Goal: Task Accomplishment & Management: Use online tool/utility

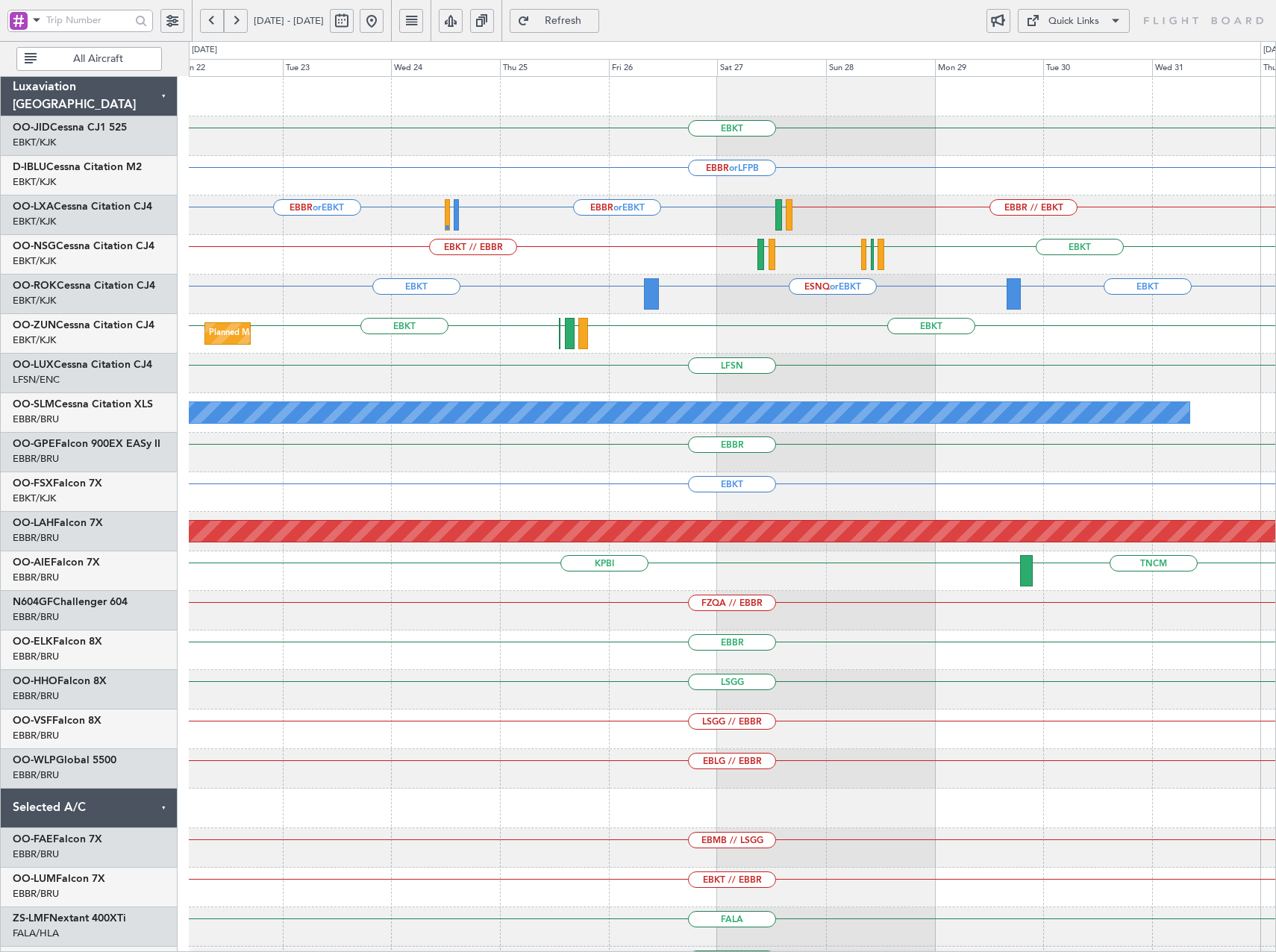
click at [809, 331] on div "Planned Maint Kortrijk-[GEOGRAPHIC_DATA] EBKT EBKT EBKT [PERSON_NAME] EBOS EDNY…" at bounding box center [731, 334] width 1086 height 40
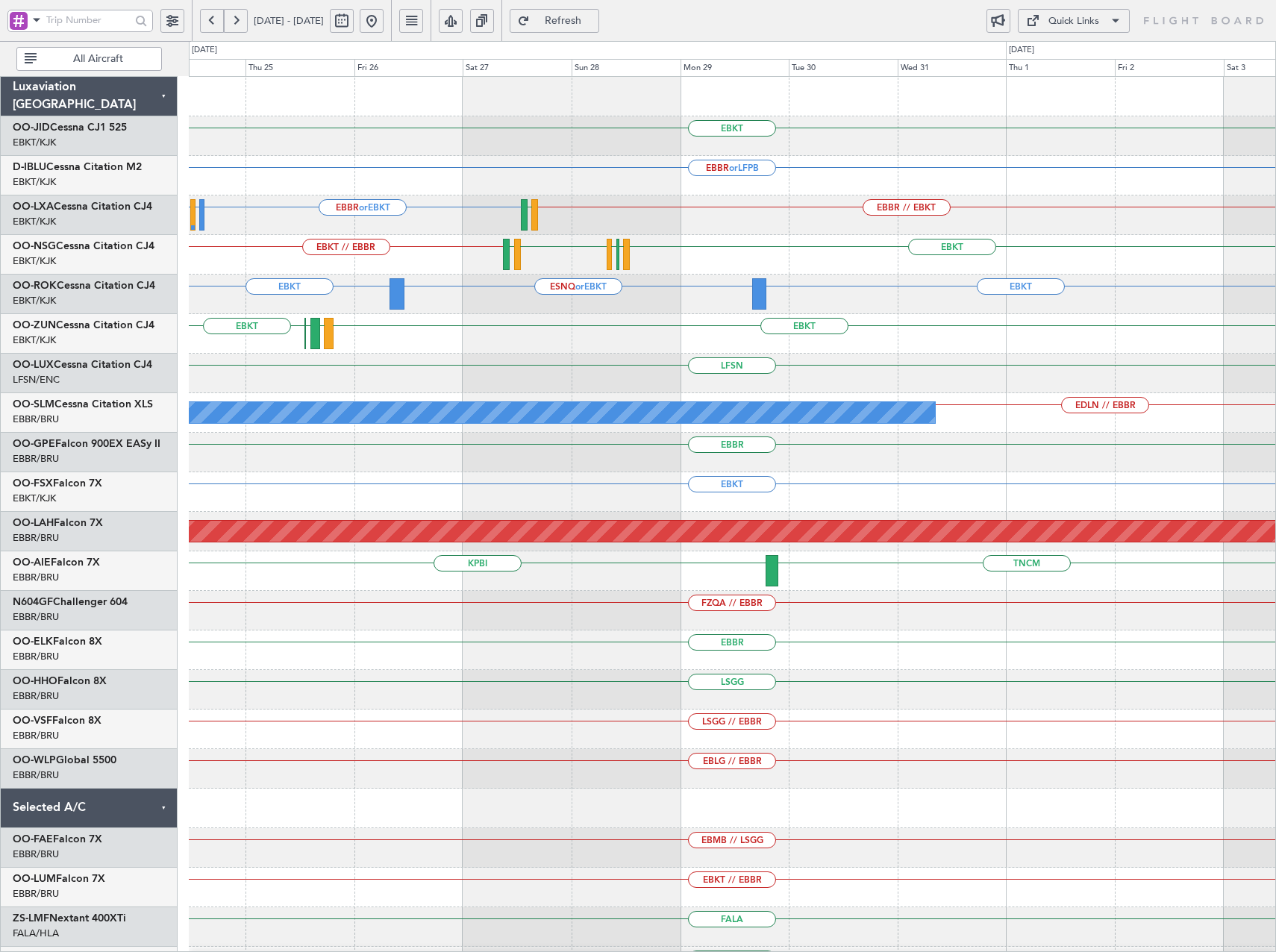
click at [1094, 21] on div "Quick Links" at bounding box center [1073, 21] width 51 height 15
click at [1038, 62] on button "Trip Builder" at bounding box center [1073, 56] width 112 height 36
click at [383, 20] on button at bounding box center [371, 21] width 24 height 24
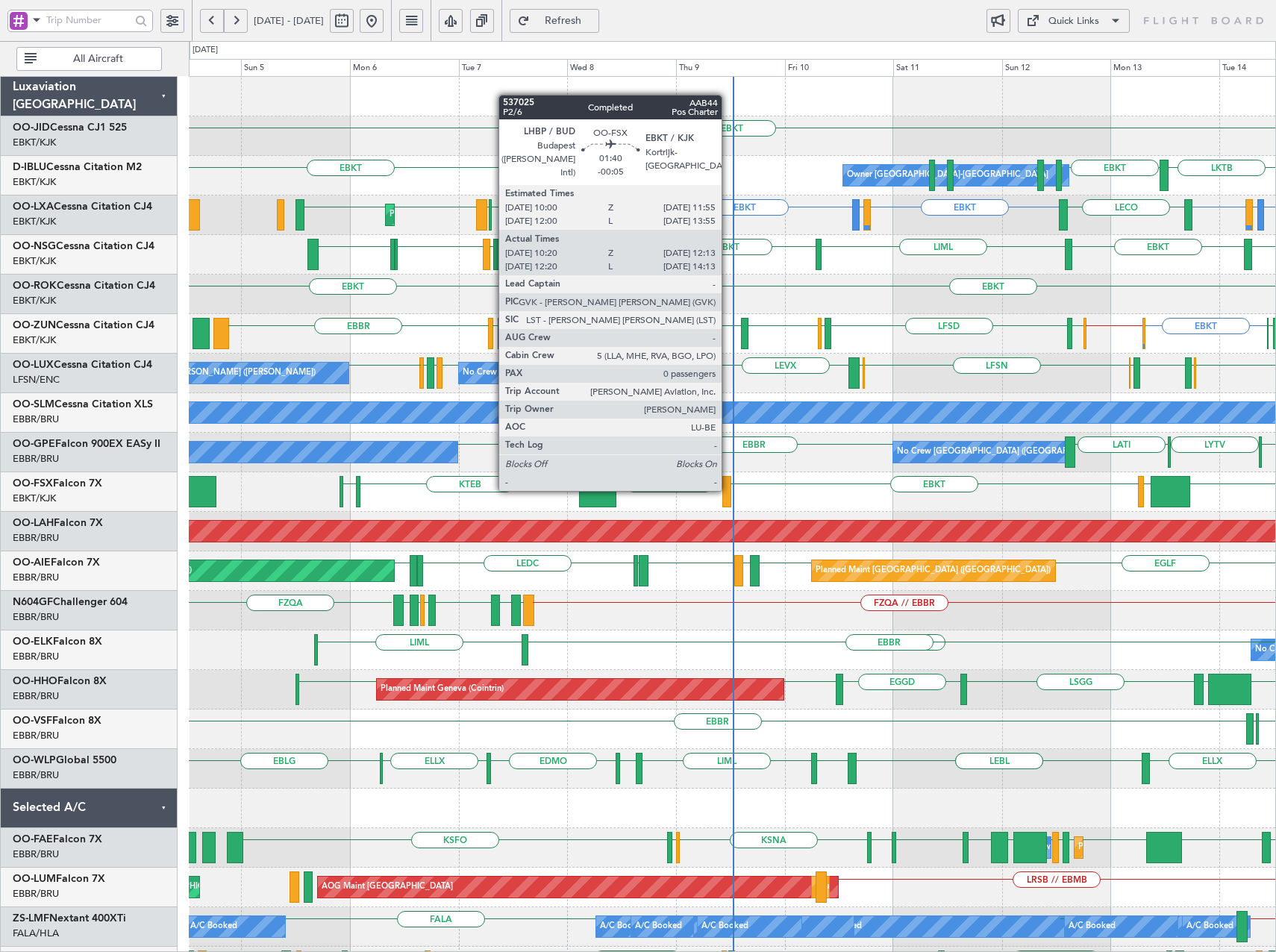
click at [728, 489] on div at bounding box center [726, 492] width 9 height 32
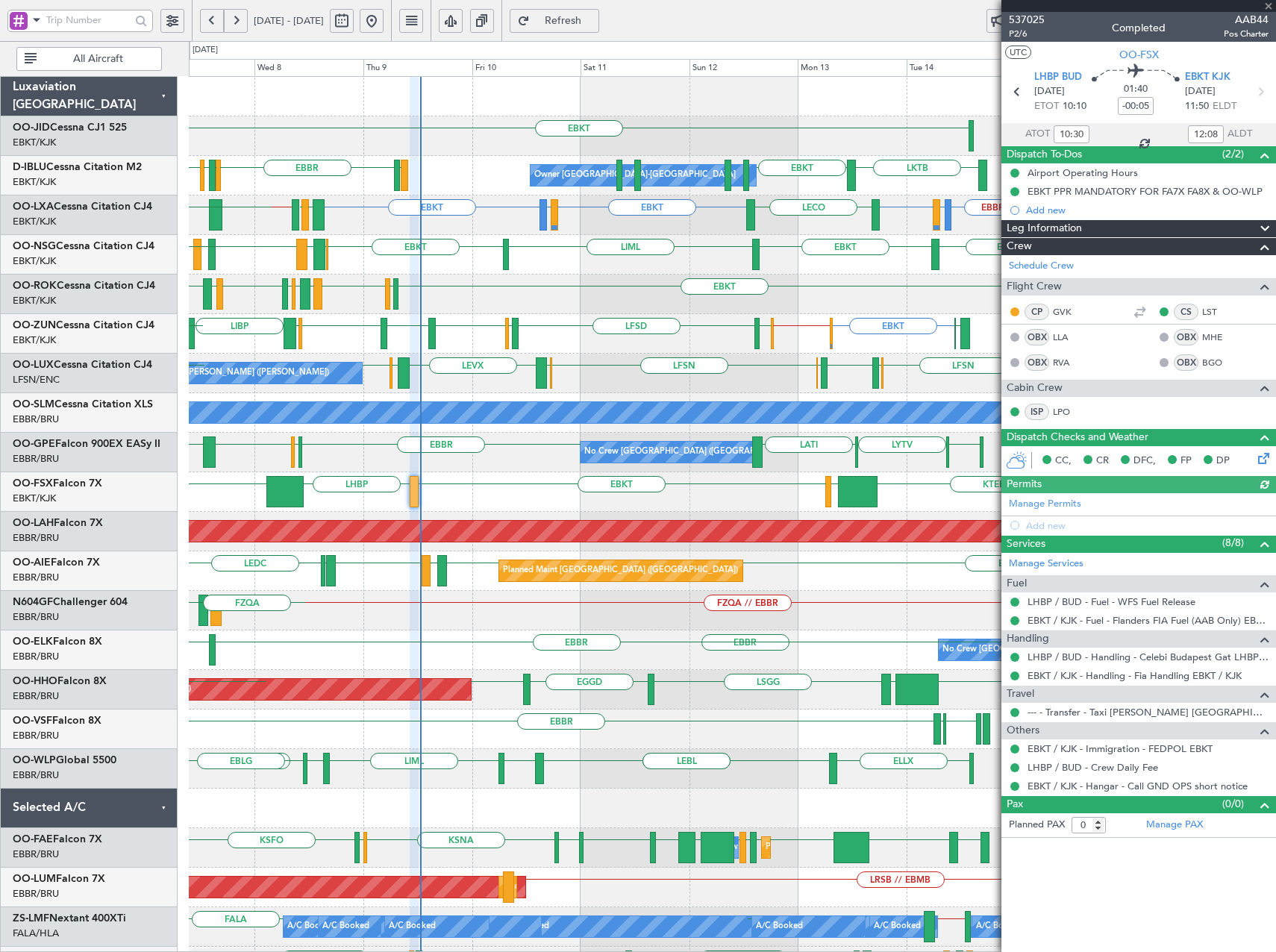
click at [548, 508] on div "EBKT KTEB LHBP KTEB LIMC Planned Maint [GEOGRAPHIC_DATA]-[GEOGRAPHIC_DATA] KPVD" at bounding box center [731, 492] width 1086 height 40
click at [517, 457] on div "EDDN // EBBR [GEOGRAPHIC_DATA] LWSK BKPR [GEOGRAPHIC_DATA] LQSA LYTV LATI [GEOG…" at bounding box center [731, 452] width 1086 height 40
click at [1270, 6] on span at bounding box center [1268, 6] width 15 height 13
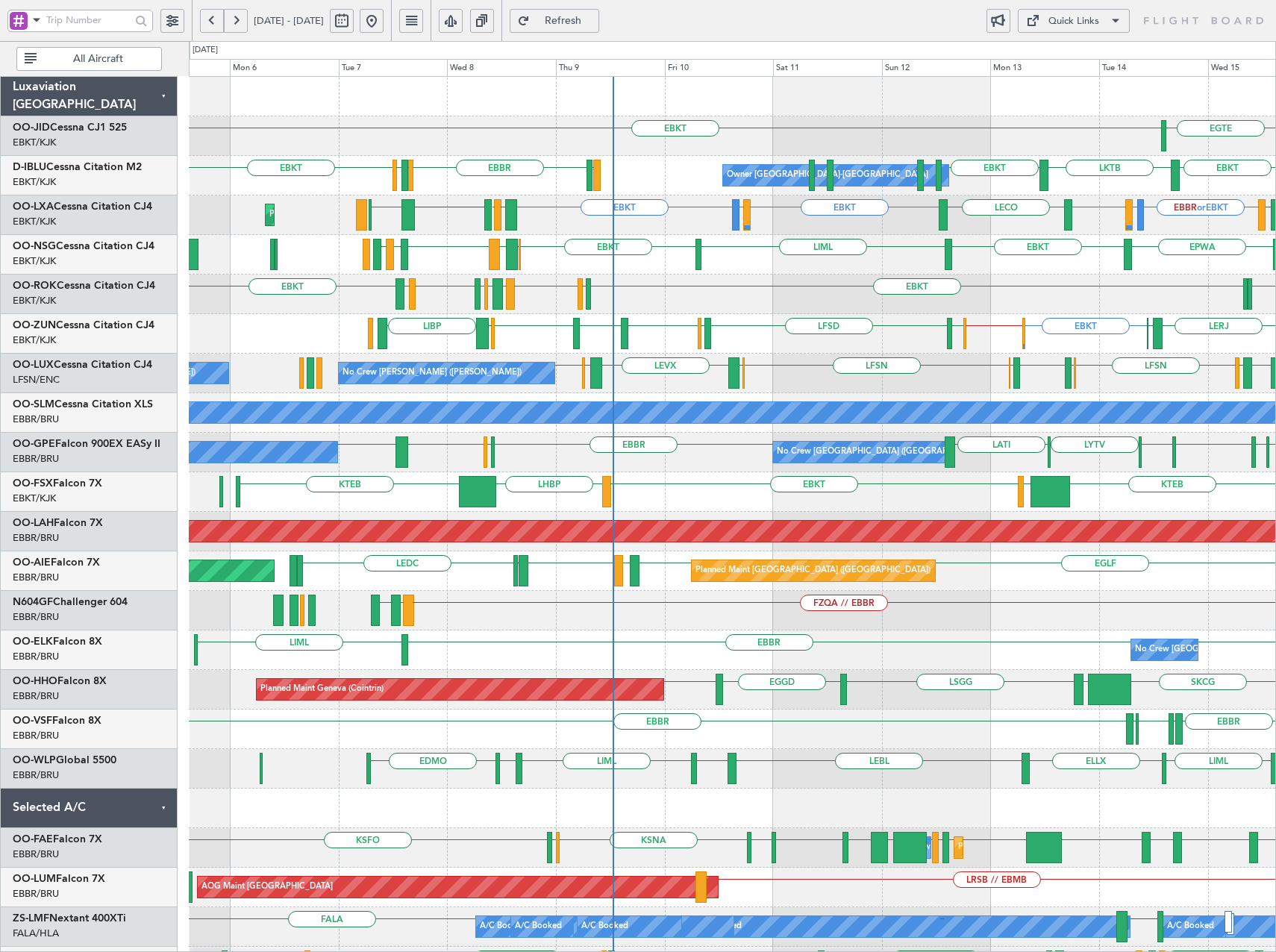
click at [554, 429] on div "A/C Unavailable [GEOGRAPHIC_DATA]" at bounding box center [731, 413] width 1086 height 40
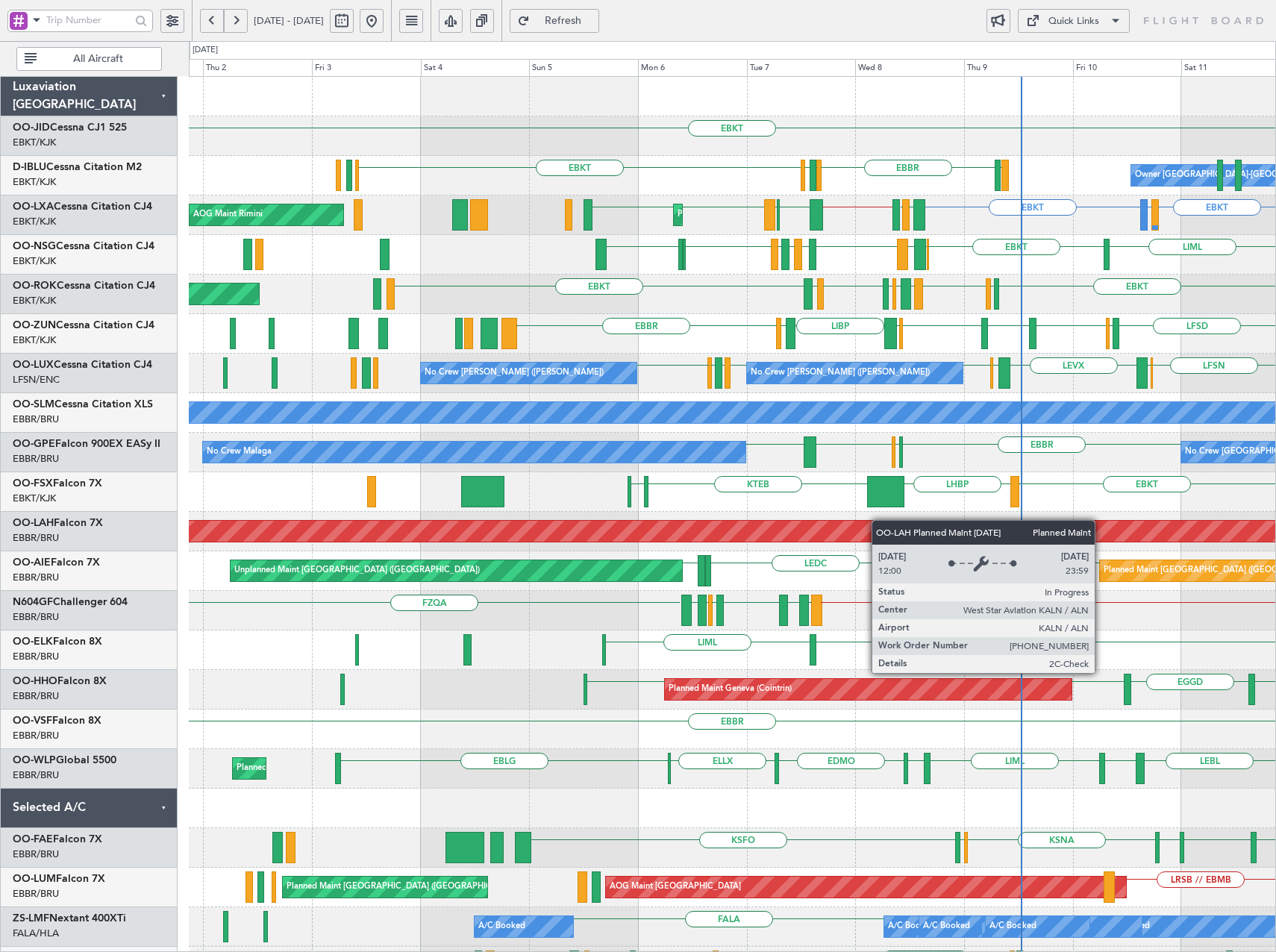
click at [795, 524] on div "EBKT Planned Maint [GEOGRAPHIC_DATA]-[GEOGRAPHIC_DATA] Owner [GEOGRAPHIC_DATA]-…" at bounding box center [731, 611] width 1086 height 1068
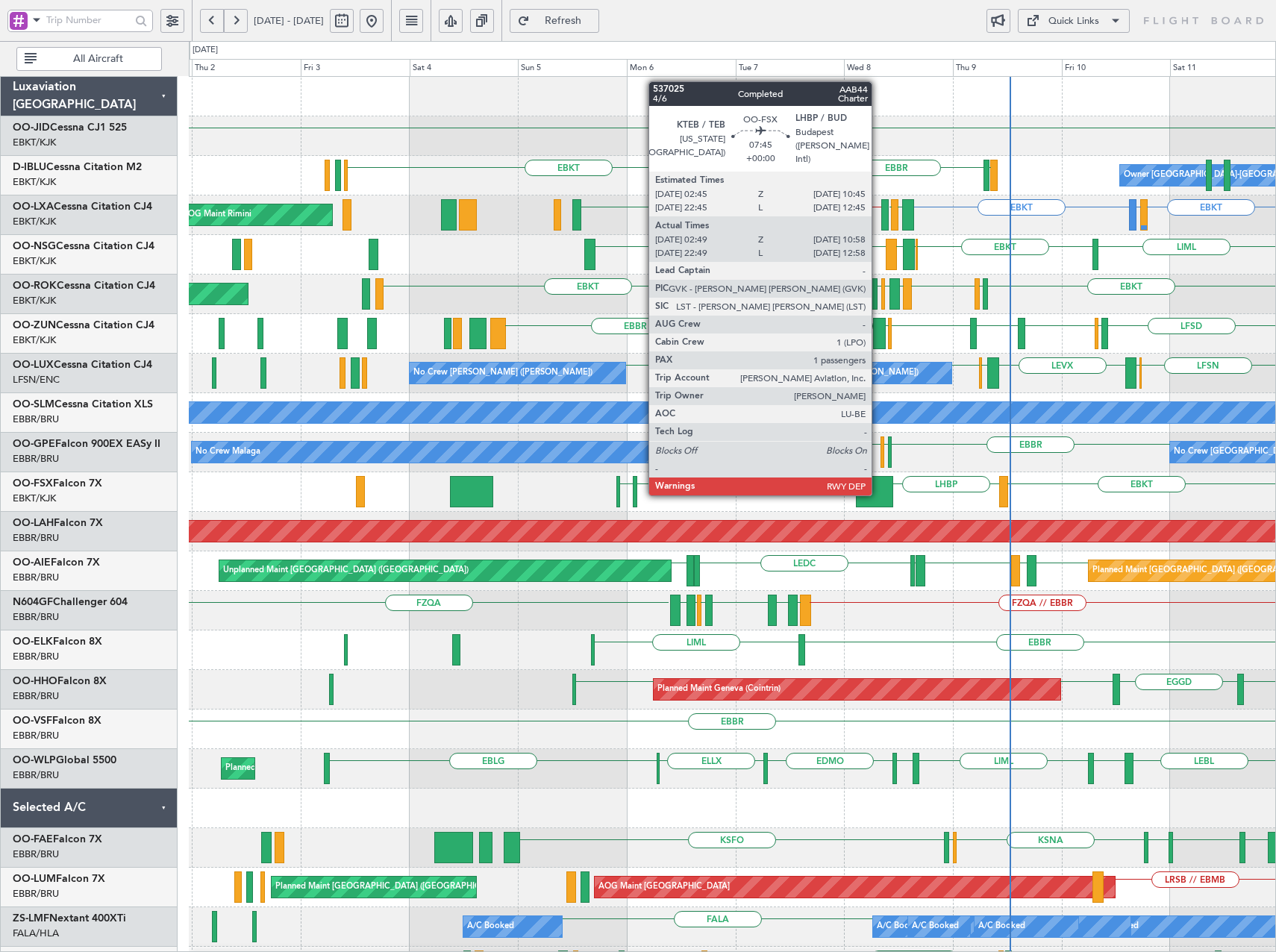
click at [876, 494] on div at bounding box center [874, 492] width 37 height 32
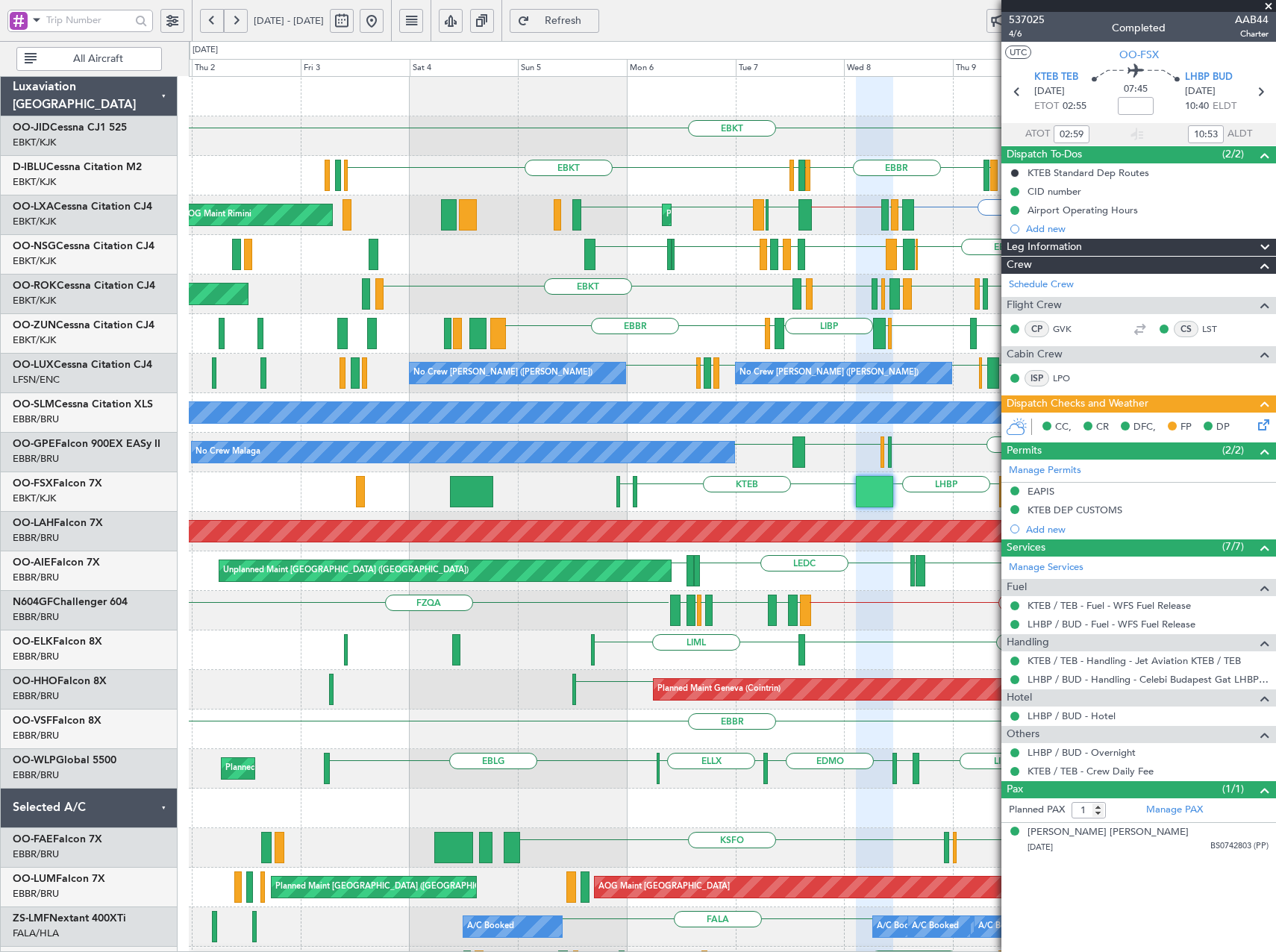
click at [1267, 2] on span at bounding box center [1268, 6] width 15 height 13
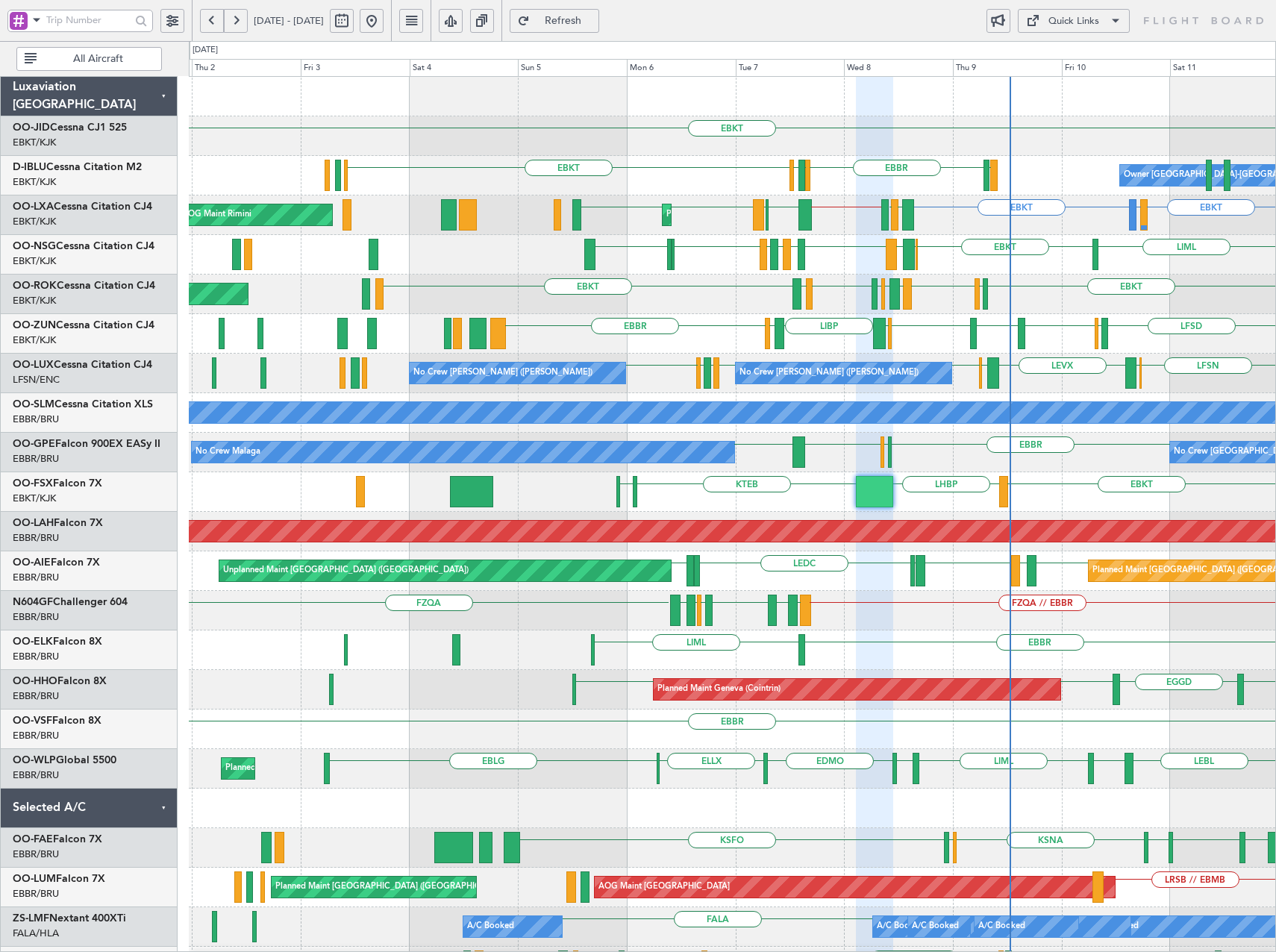
type input "0"
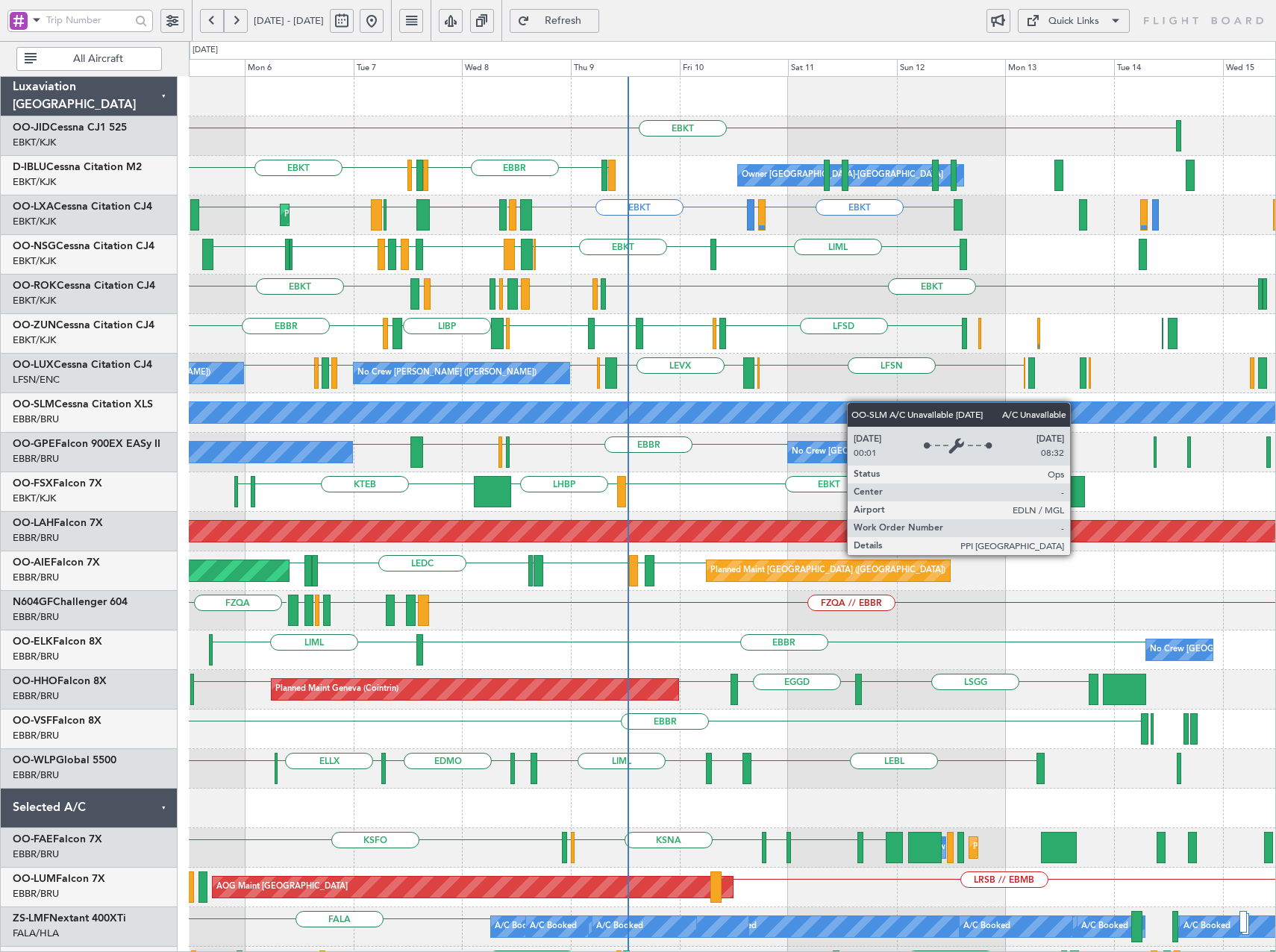
click at [833, 406] on div "EBKT LSGS [GEOGRAPHIC_DATA] EGGW EDDK EBKT Owner [GEOGRAPHIC_DATA]-[GEOGRAPHIC_…" at bounding box center [731, 571] width 1086 height 988
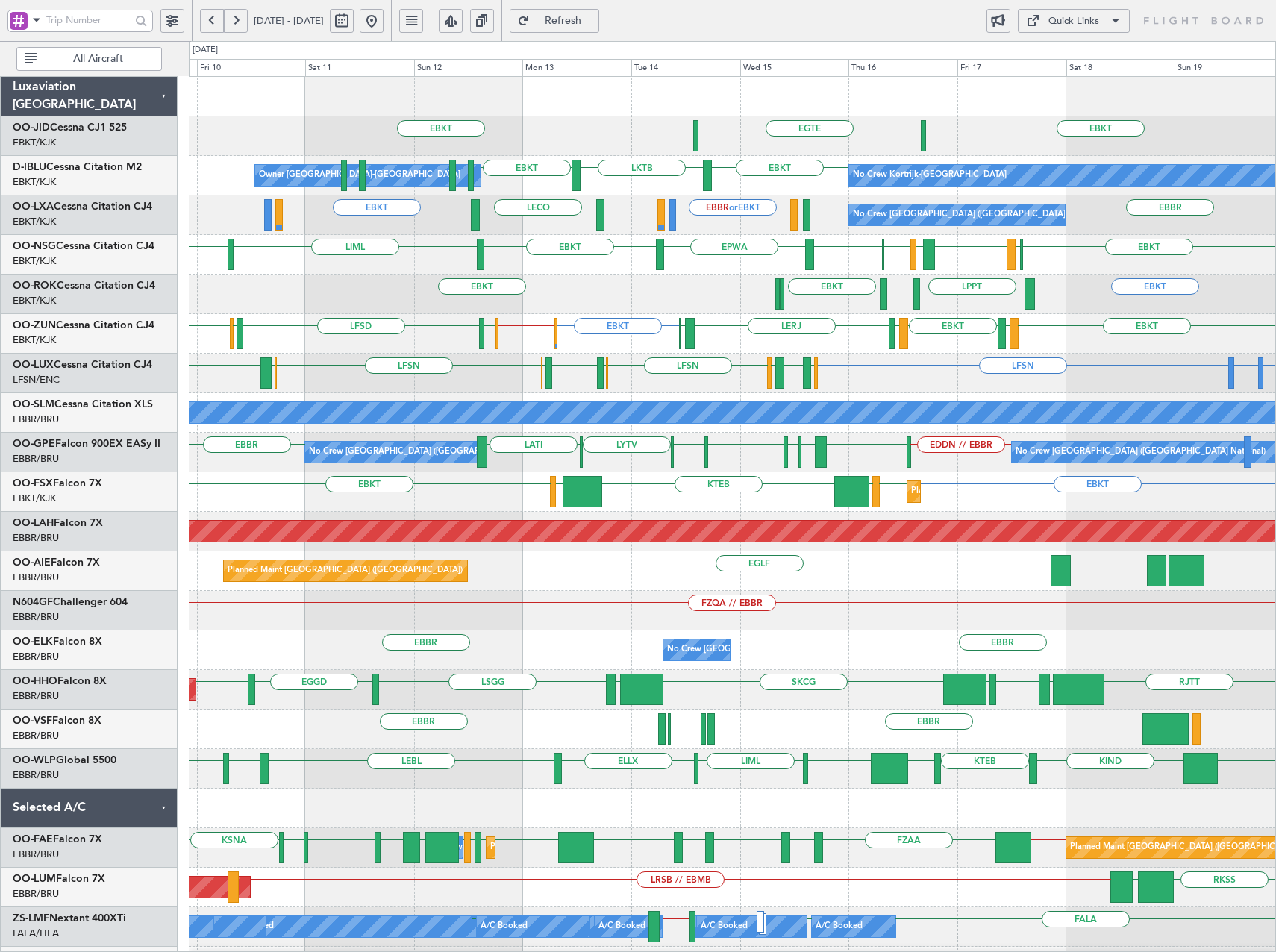
click at [504, 494] on div "Planned Maint Kortrijk-[GEOGRAPHIC_DATA] EBKT EBKT LOWS KTEB LIMC EBKT" at bounding box center [731, 492] width 1086 height 40
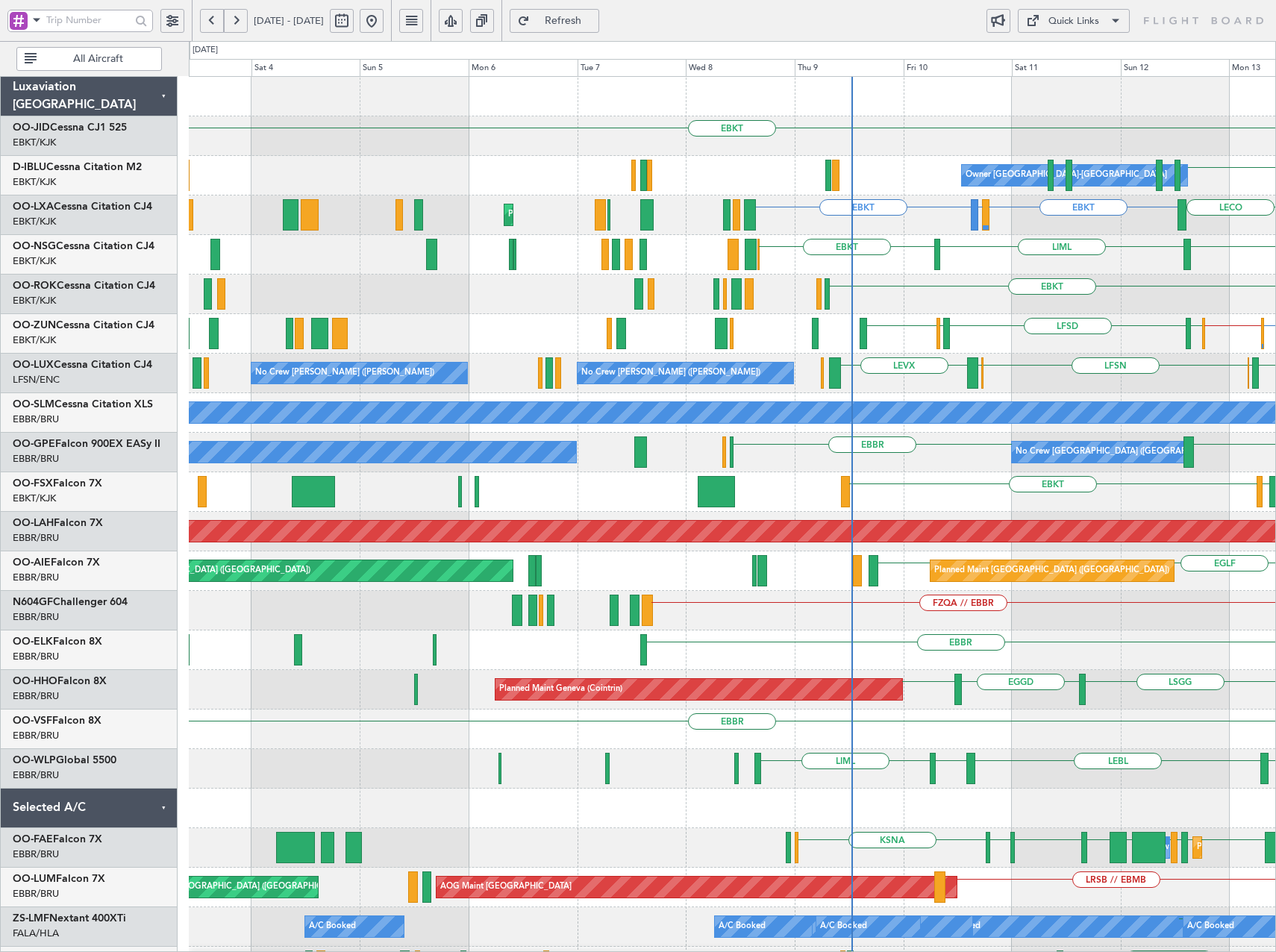
click at [1077, 505] on div "LIMC EBKT KTEB" at bounding box center [731, 492] width 1086 height 40
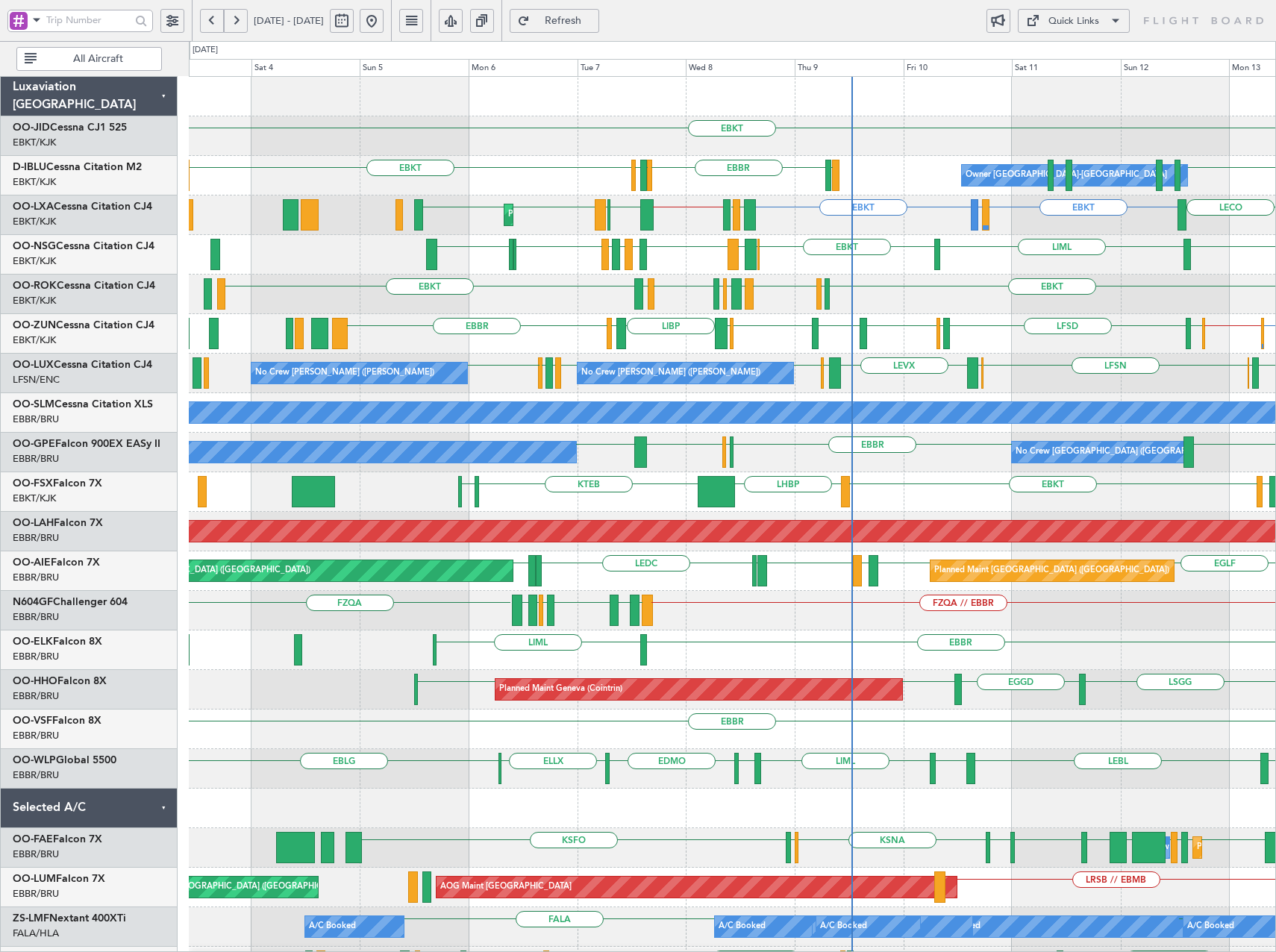
click at [120, 546] on div "EBKT Owner [GEOGRAPHIC_DATA]-[GEOGRAPHIC_DATA] EBKT LSGS [GEOGRAPHIC_DATA] EGGW…" at bounding box center [638, 497] width 1276 height 911
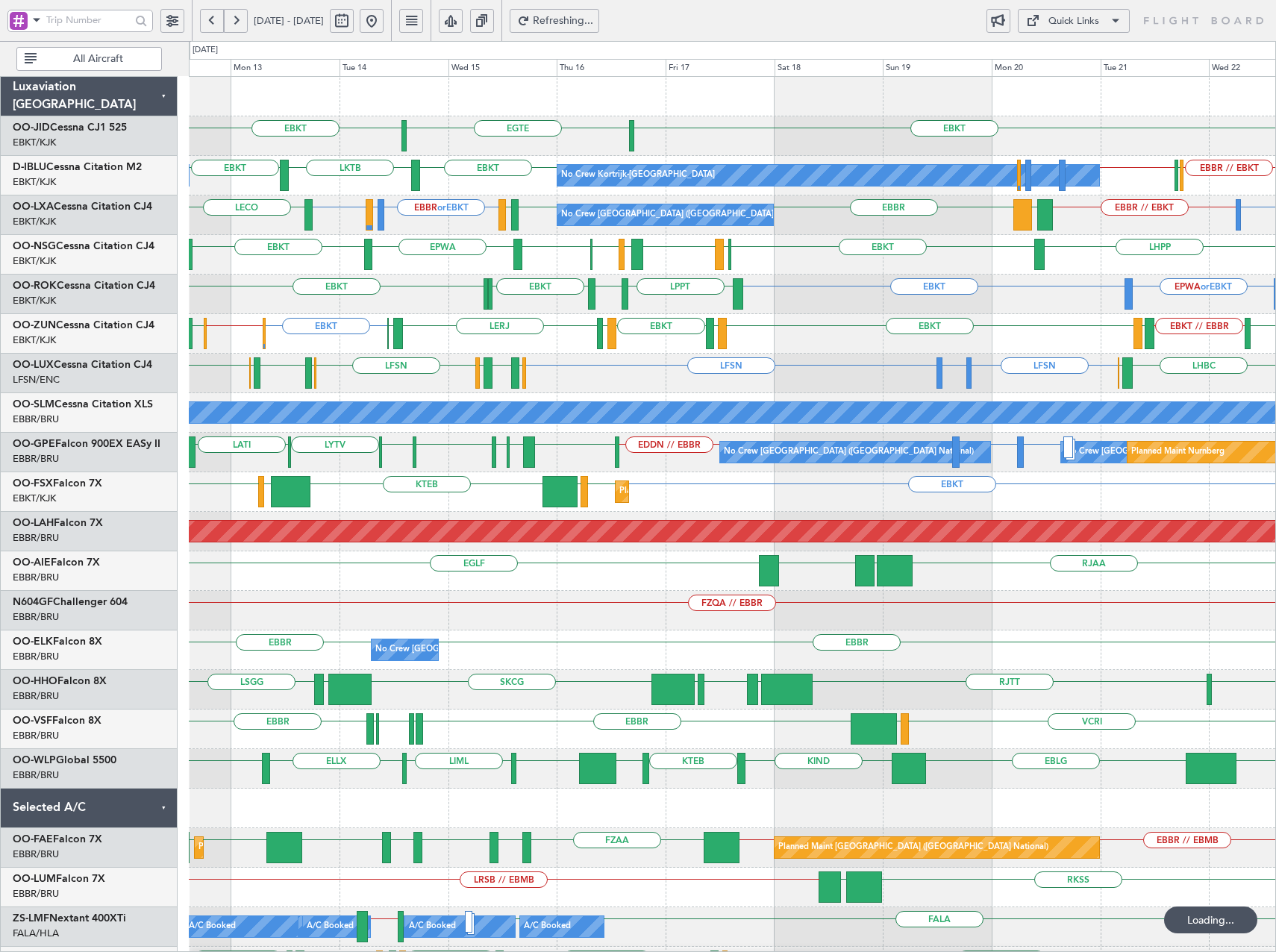
click at [482, 540] on div "EBKT EBKT [GEOGRAPHIC_DATA] No Crew Owner [GEOGRAPHIC_DATA]-[GEOGRAPHIC_DATA] N…" at bounding box center [731, 630] width 1086 height 1107
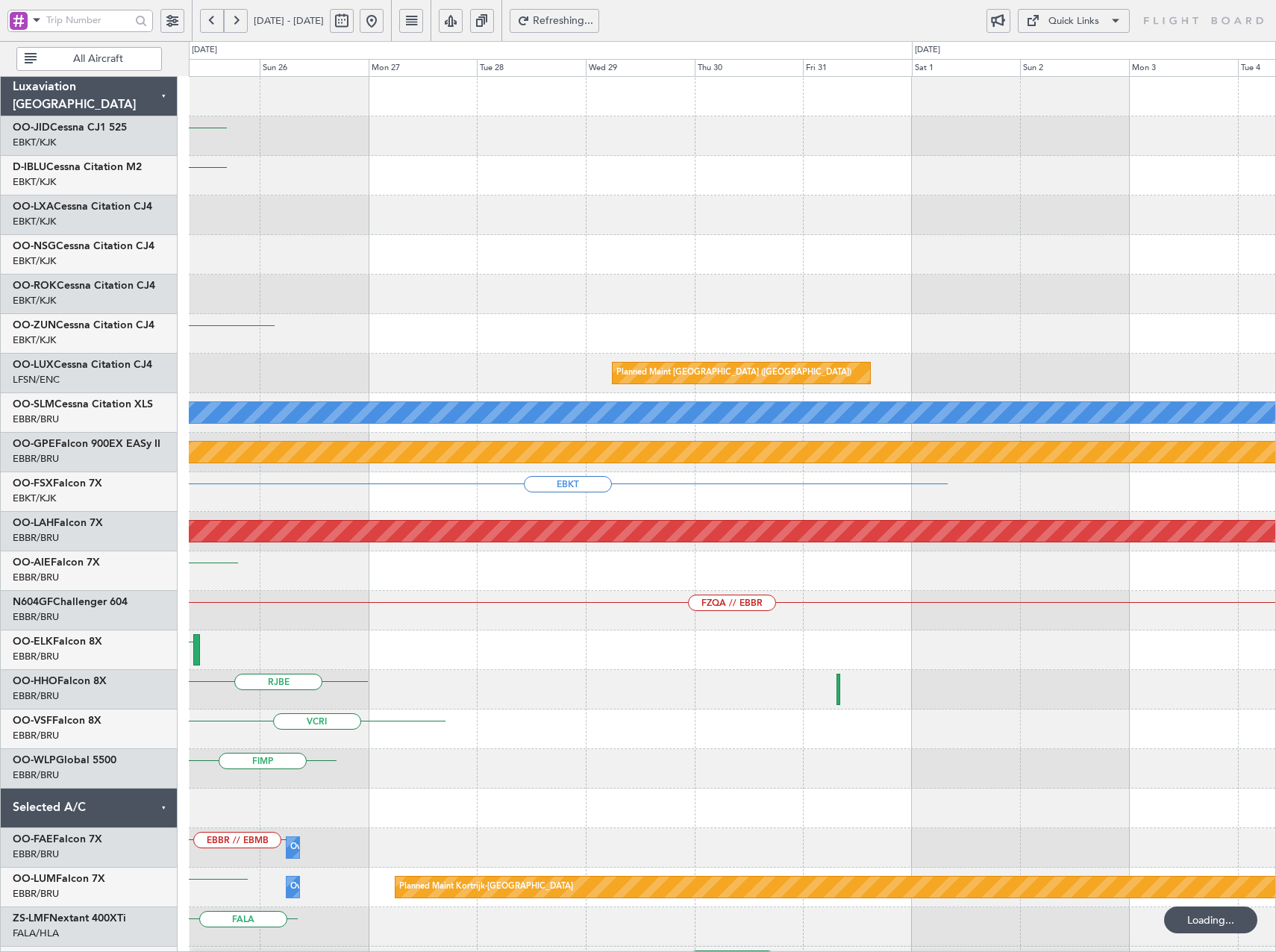
click at [43, 562] on div "No Crew EBKT No Crew Planned Maint [GEOGRAPHIC_DATA] ([GEOGRAPHIC_DATA]) EBBR /…" at bounding box center [638, 497] width 1276 height 911
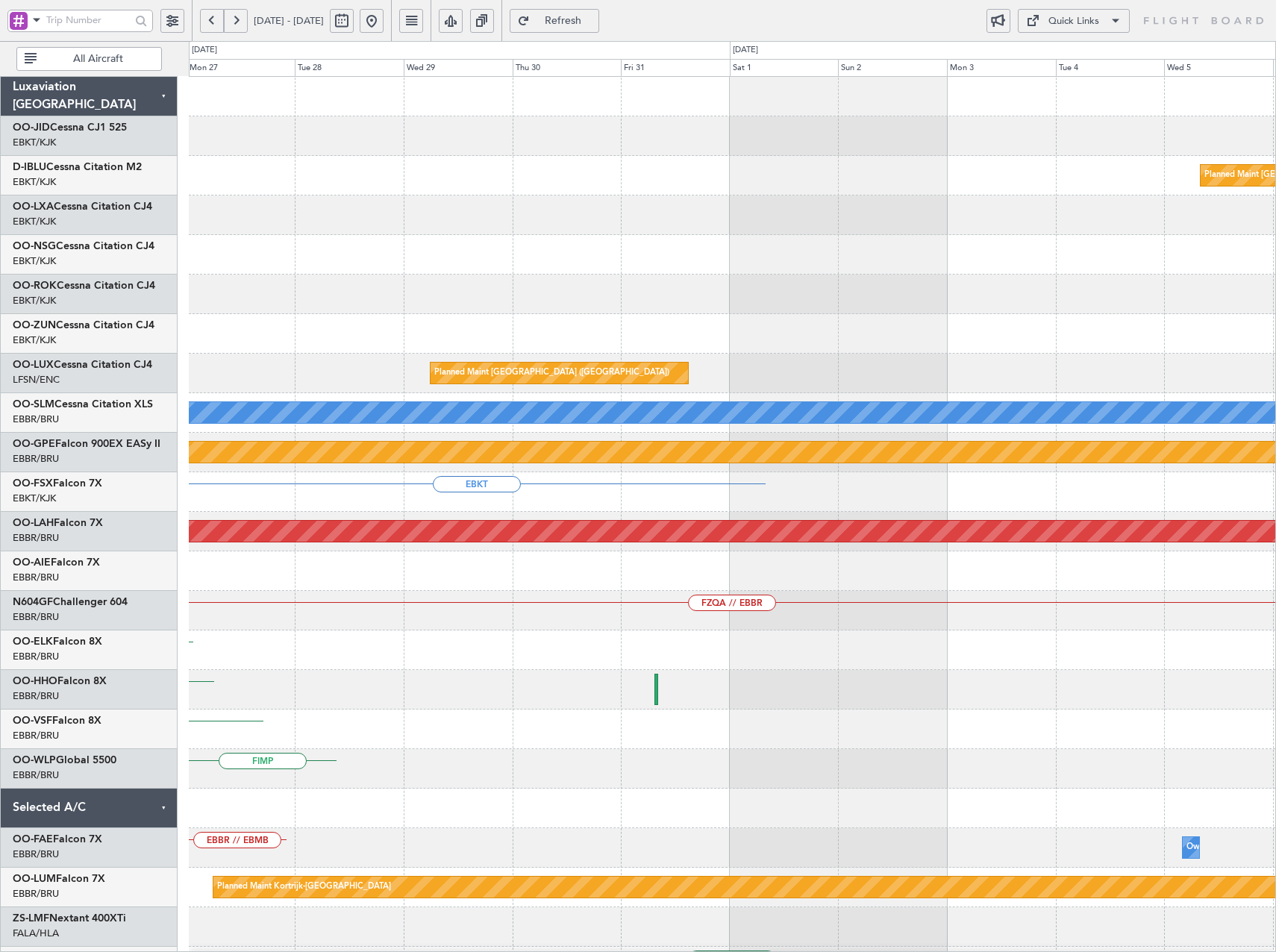
click at [0, 602] on html "[DATE] - [DATE] Refresh Quick Links All Aircraft No Crew Planned Maint [GEOGRAP…" at bounding box center [638, 476] width 1276 height 952
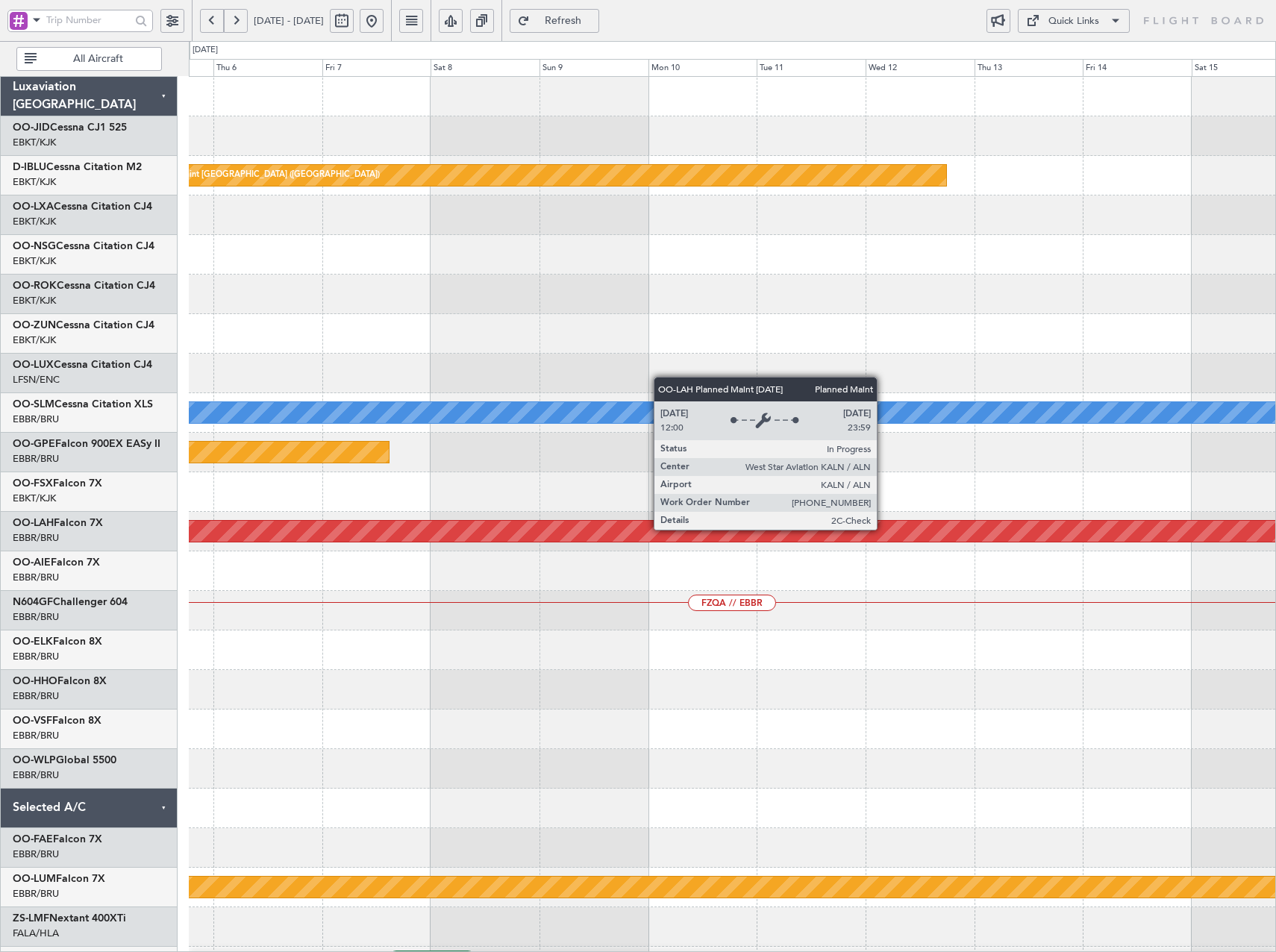
click at [0, 592] on html "[DATE] - [DATE] Refresh Quick Links All Aircraft Planned Maint [GEOGRAPHIC_DATA…" at bounding box center [638, 476] width 1276 height 952
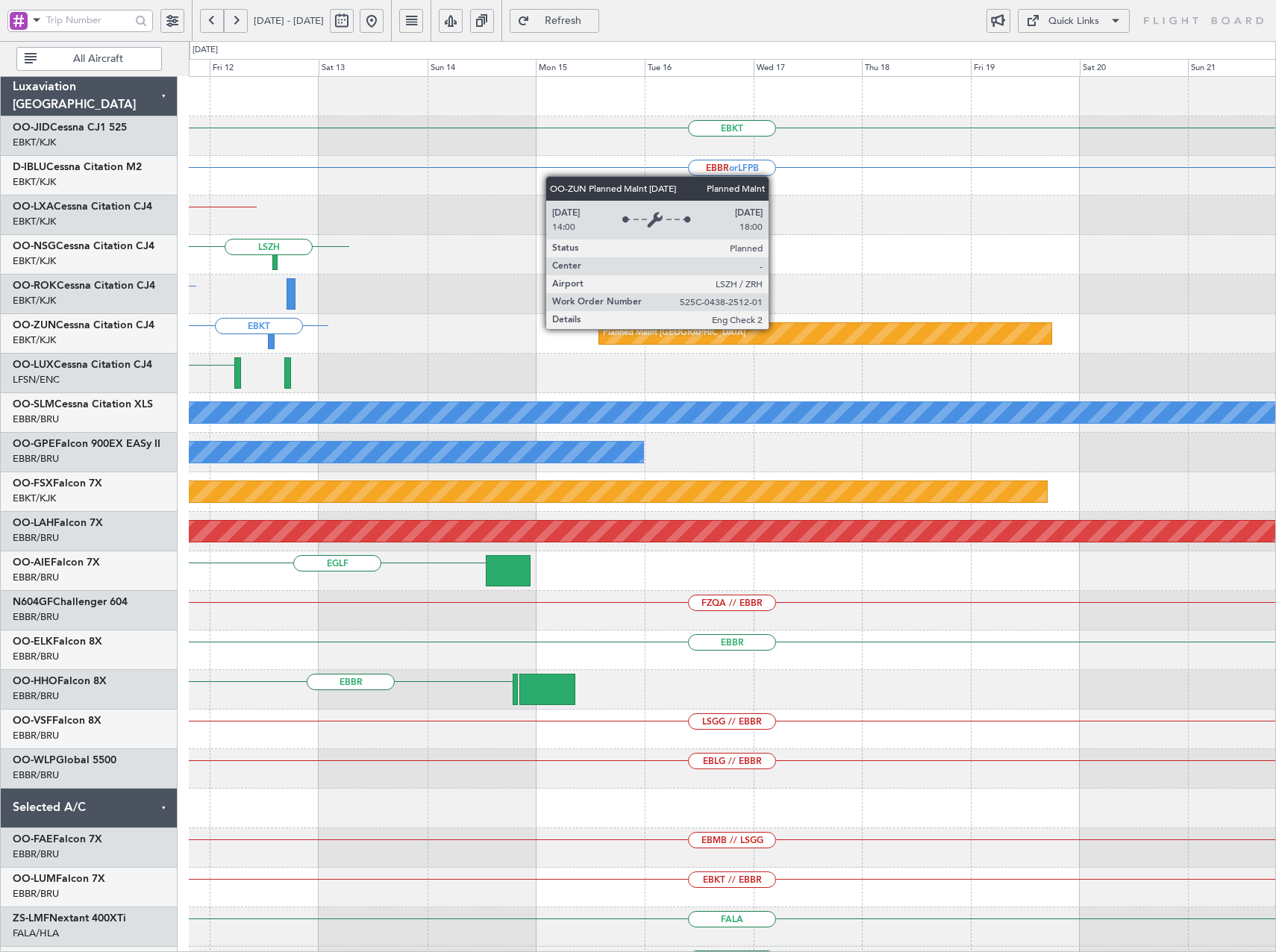
click at [31, 417] on div "EBKT EBBR or LFPB LFPB // EBKT [GEOGRAPHIC_DATA] EBKT Planned Maint [GEOGRAPHIC…" at bounding box center [638, 497] width 1276 height 911
